Goal: Communication & Community: Connect with others

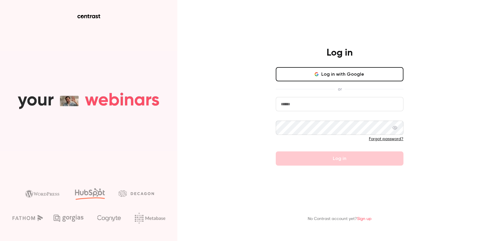
click at [340, 77] on button "Log in with Google" at bounding box center [340, 74] width 128 height 14
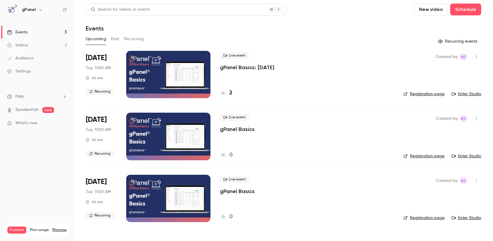
click at [478, 57] on icon "button" at bounding box center [476, 57] width 5 height 4
click at [456, 82] on li "Invite to Studio" at bounding box center [449, 86] width 64 height 15
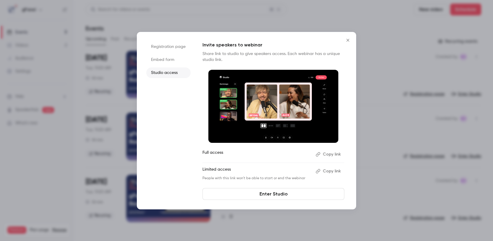
click at [330, 156] on button "Copy link" at bounding box center [328, 154] width 31 height 9
